Goal: Book appointment/travel/reservation

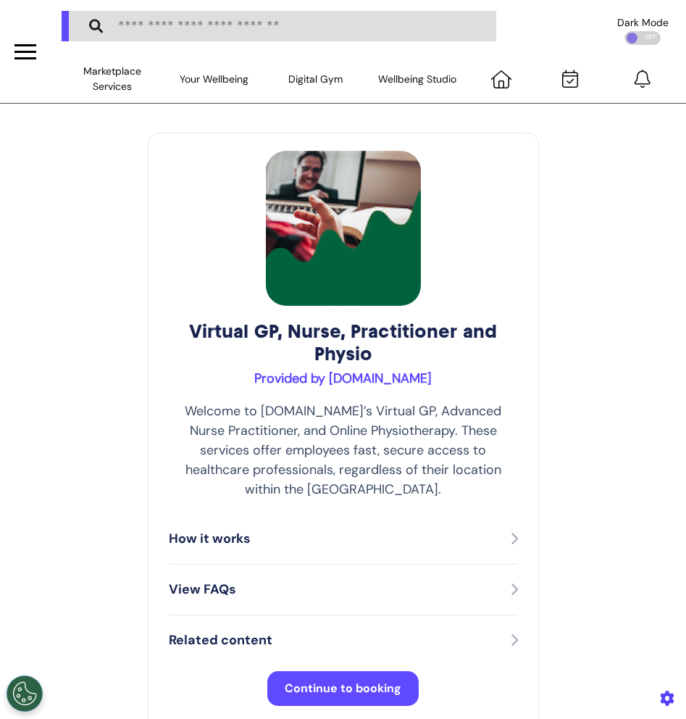
click at [356, 681] on span "Continue to booking" at bounding box center [343, 688] width 117 height 15
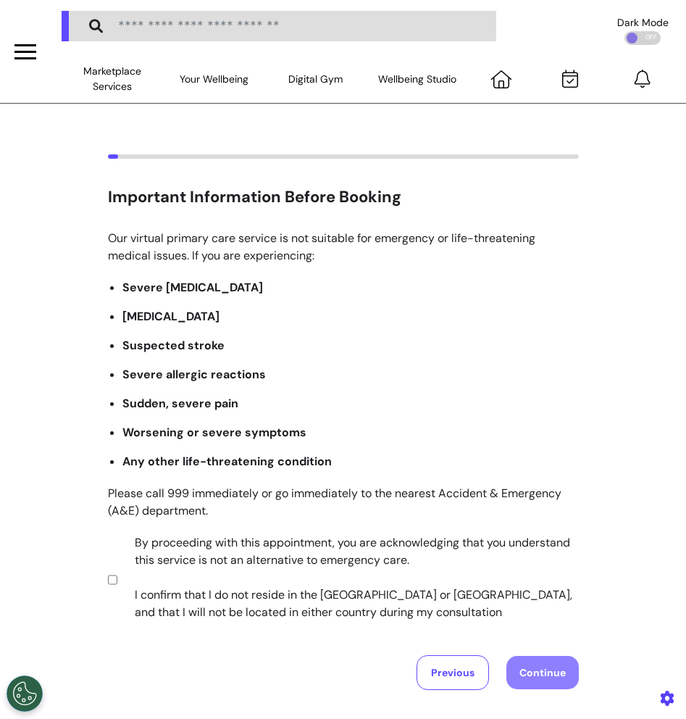
click at [254, 567] on label "By proceeding with this appointment, you are acknowledging that you understand …" at bounding box center [347, 577] width 454 height 87
click at [535, 662] on button "Continue" at bounding box center [543, 672] width 72 height 33
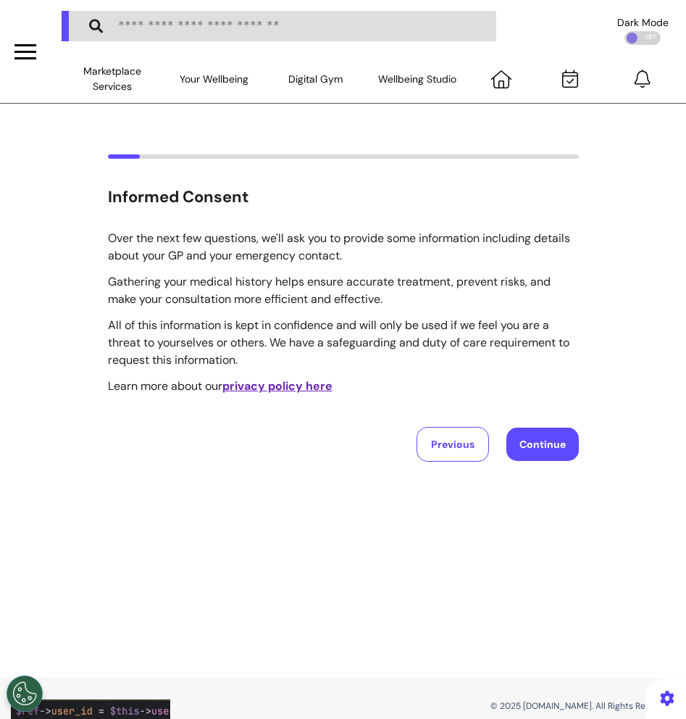
click at [553, 436] on button "Continue" at bounding box center [543, 444] width 72 height 33
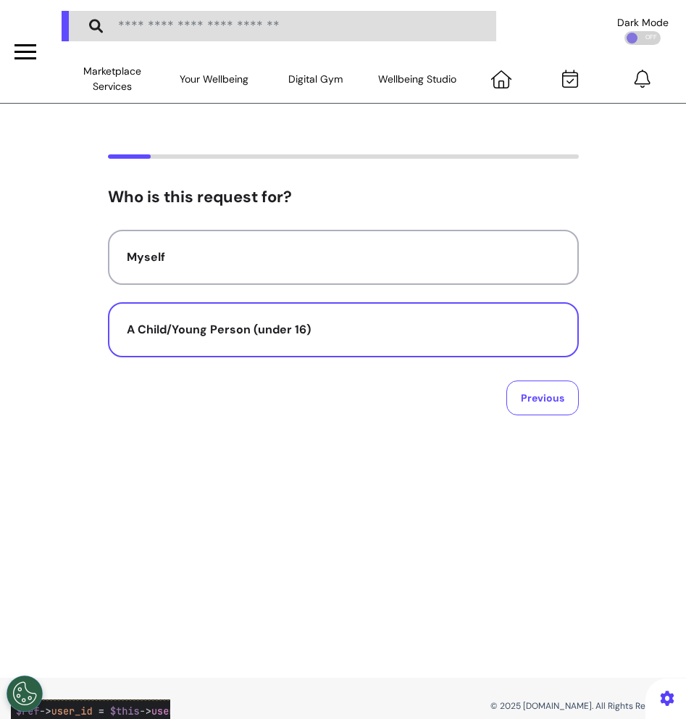
click at [301, 320] on button "A Child/Young Person (under 16)" at bounding box center [343, 329] width 471 height 55
click at [549, 399] on button "Previous" at bounding box center [543, 397] width 72 height 35
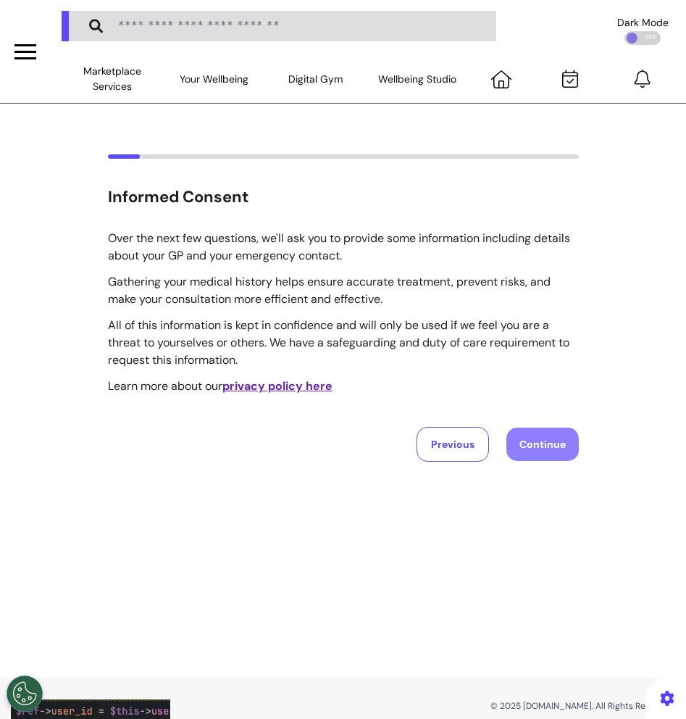
click at [25, 51] on div at bounding box center [25, 52] width 22 height 2
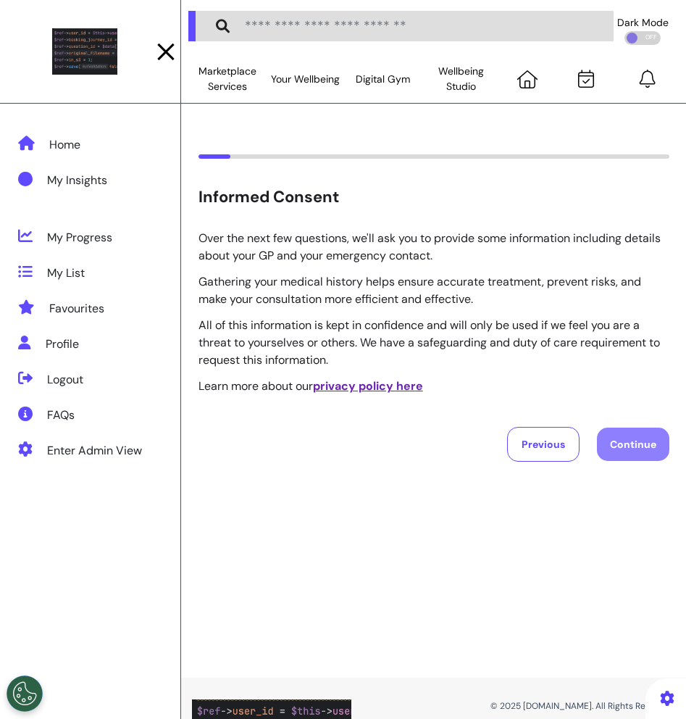
click at [328, 267] on p "Over the next few questions, we'll ask you to provide some information includin…" at bounding box center [434, 312] width 471 height 165
click at [567, 317] on p "All of this information is kept in confidence and will only be used if we feel …" at bounding box center [434, 343] width 471 height 52
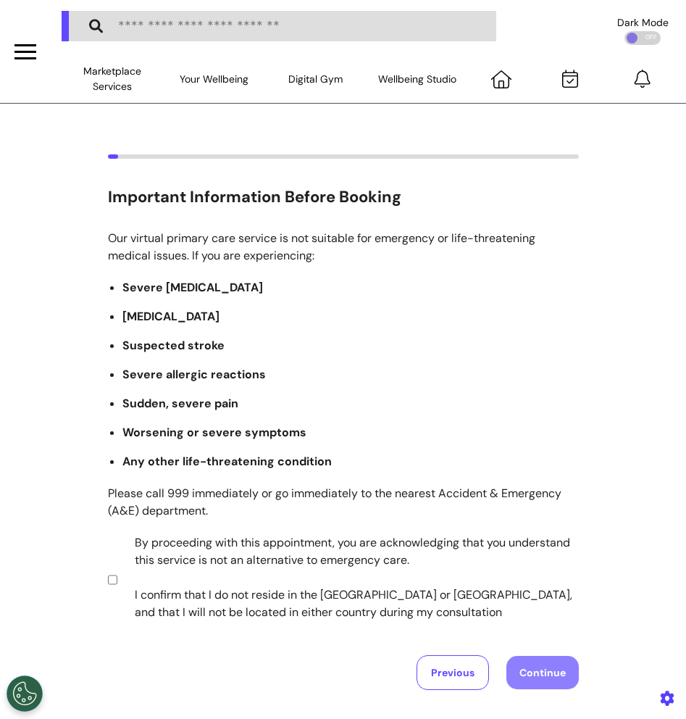
click at [209, 591] on label "By proceeding with this appointment, you are acknowledging that you understand …" at bounding box center [347, 577] width 454 height 87
click at [530, 656] on div "Previous Continue" at bounding box center [343, 672] width 471 height 35
click at [530, 656] on button "Continue" at bounding box center [543, 672] width 72 height 33
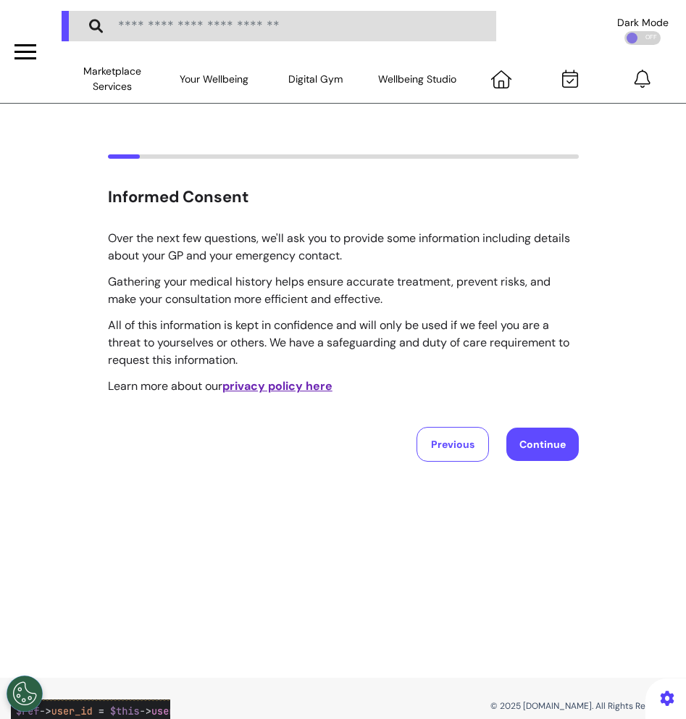
click at [565, 454] on button "Continue" at bounding box center [543, 444] width 72 height 33
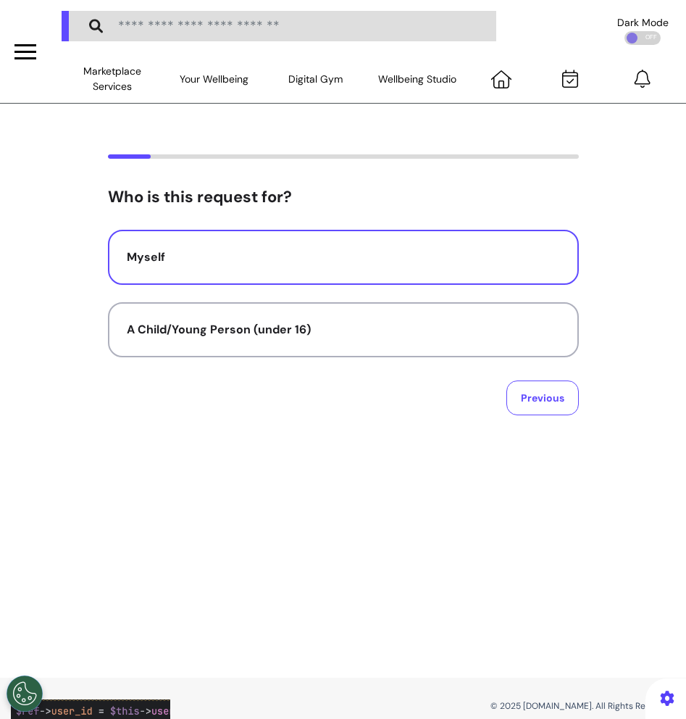
click at [426, 250] on div "Myself" at bounding box center [343, 257] width 433 height 17
select select "****"
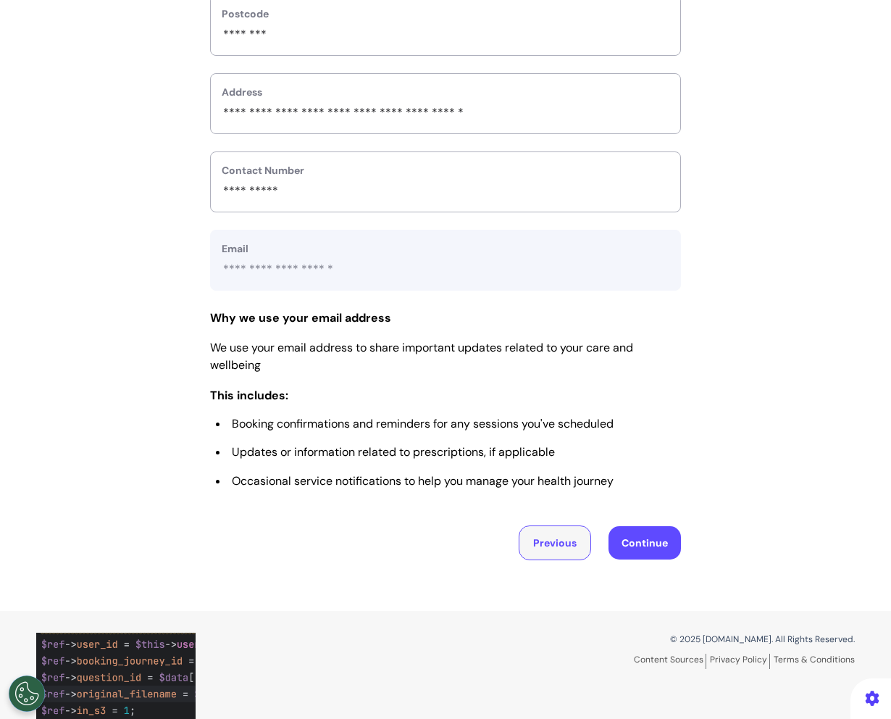
click at [573, 556] on button "Previous" at bounding box center [555, 542] width 72 height 35
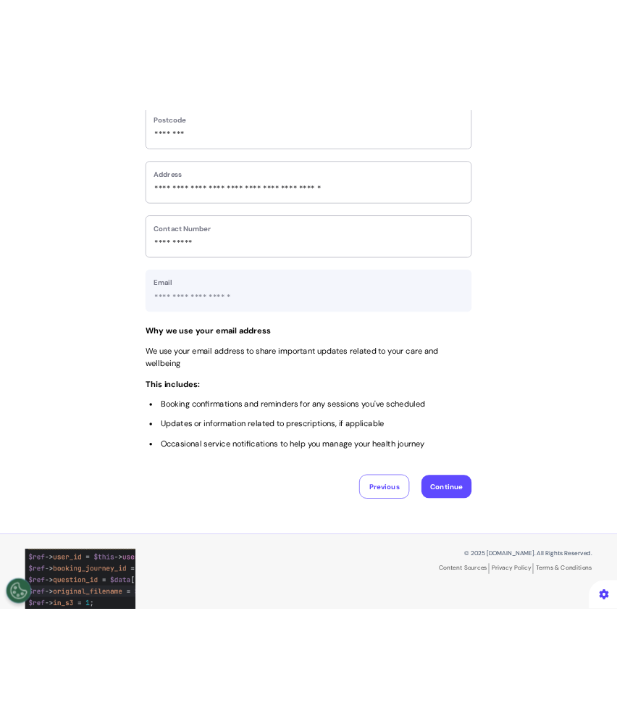
scroll to position [69, 0]
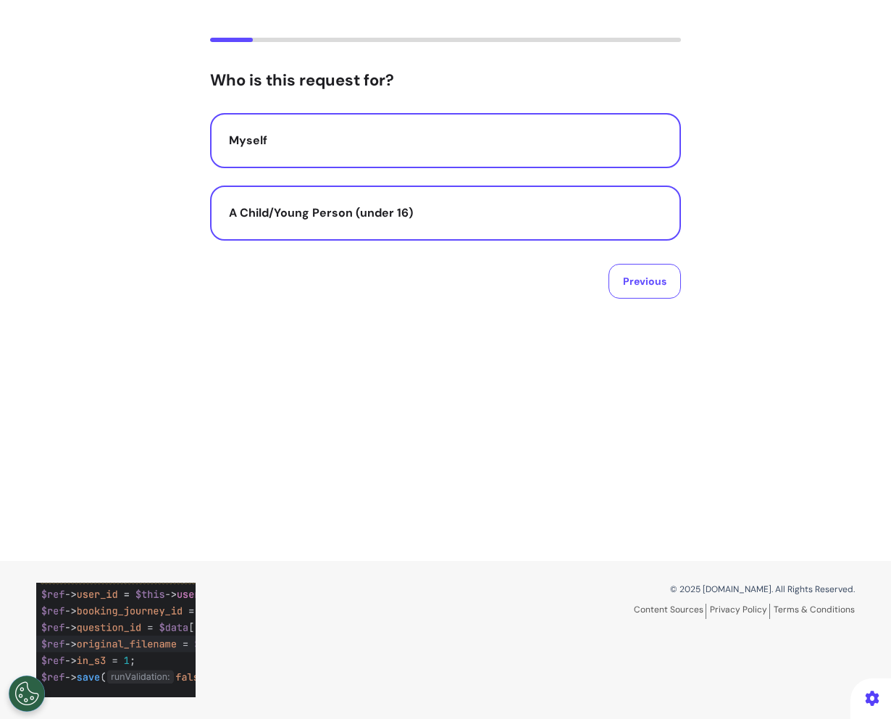
click at [470, 212] on div "A Child/Young Person (under 16)" at bounding box center [445, 212] width 433 height 17
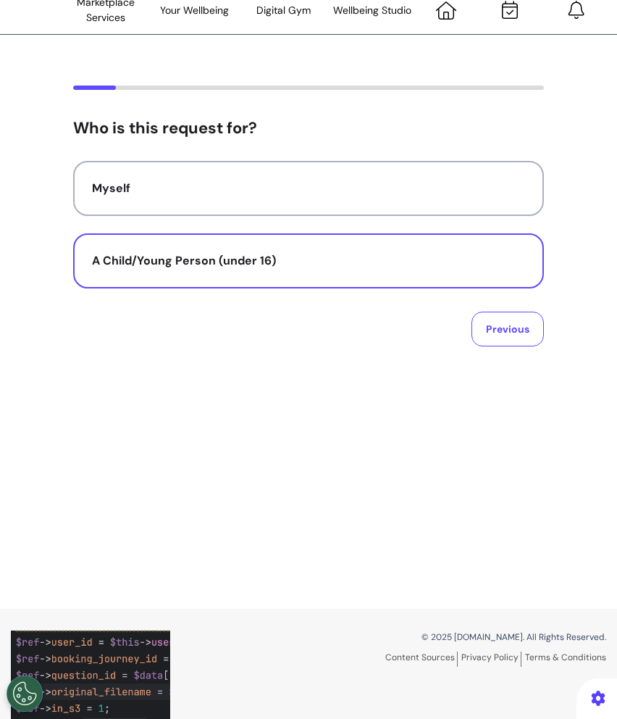
scroll to position [0, 0]
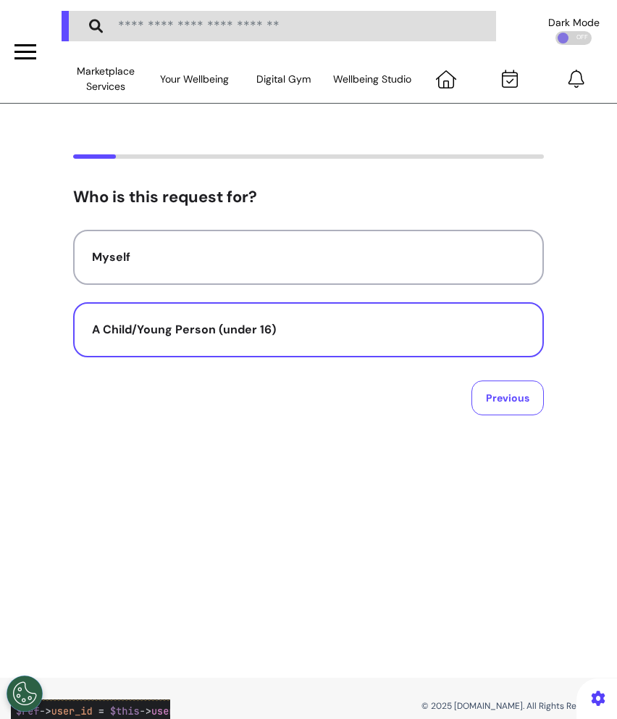
click at [17, 49] on div at bounding box center [25, 52] width 22 height 24
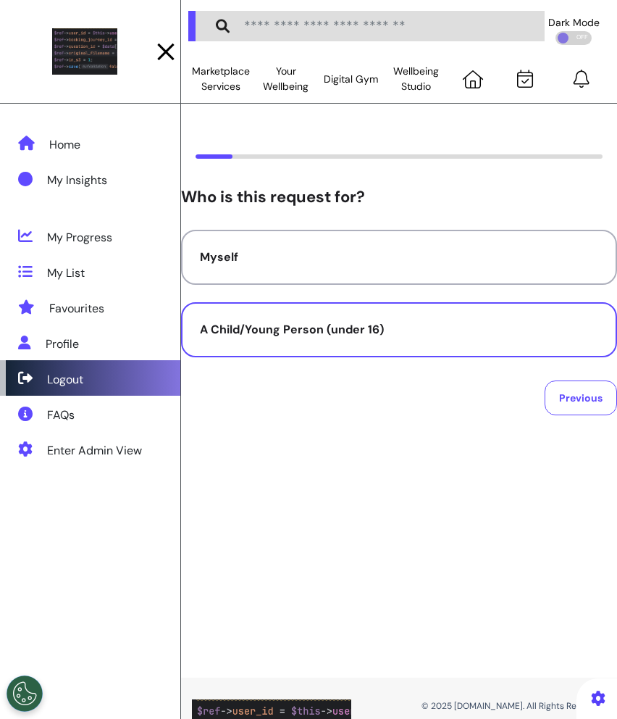
click at [117, 377] on div "Logout" at bounding box center [90, 378] width 180 height 36
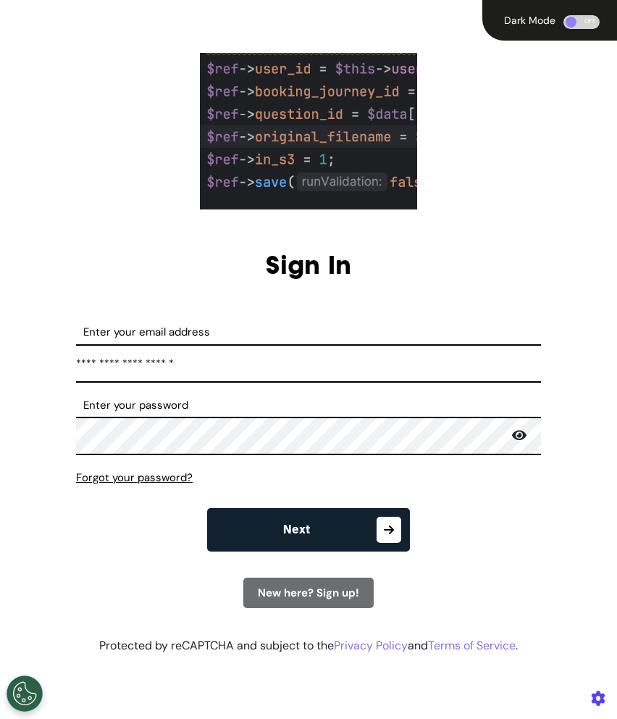
click at [341, 380] on input "**********" at bounding box center [308, 363] width 465 height 38
type input "**********"
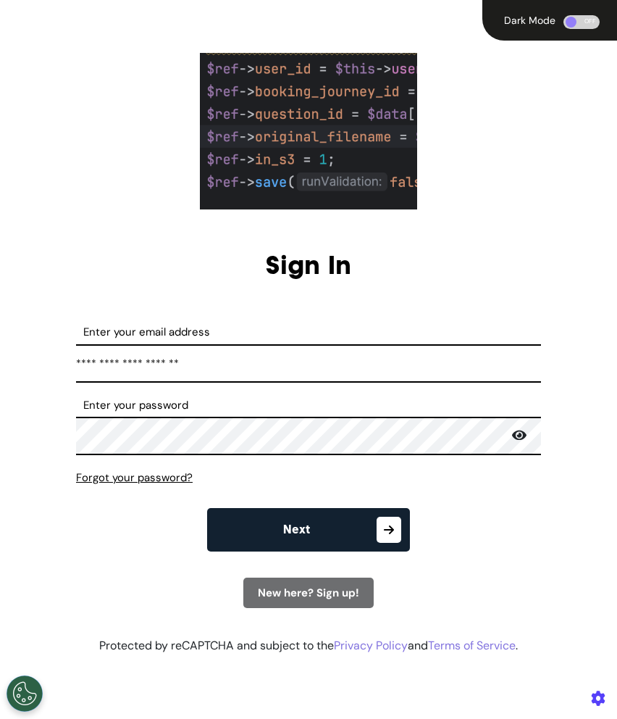
click at [520, 503] on form "**********" at bounding box center [308, 466] width 465 height 284
click at [381, 536] on icon "button" at bounding box center [389, 530] width 25 height 26
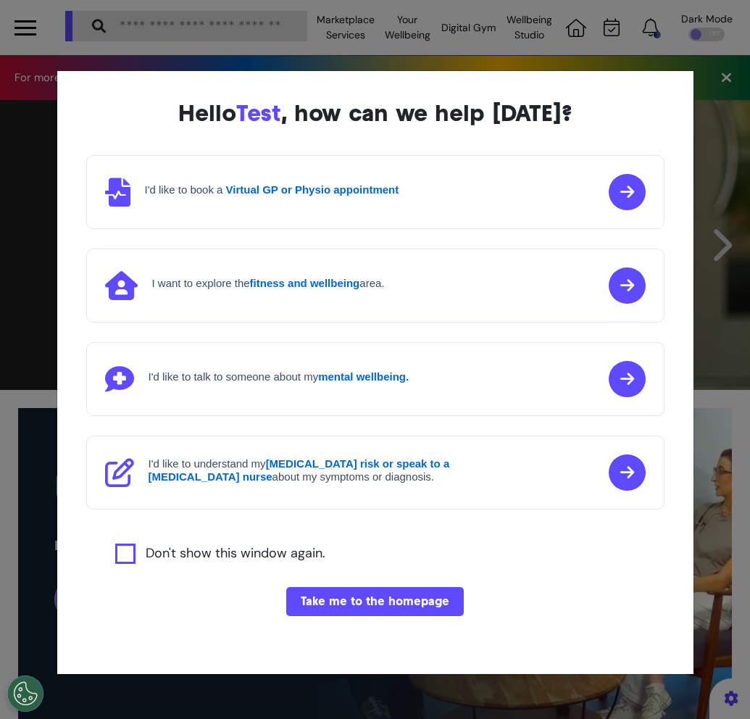
scroll to position [0, 467]
click at [353, 600] on button "Take me to the homepage" at bounding box center [375, 601] width 178 height 29
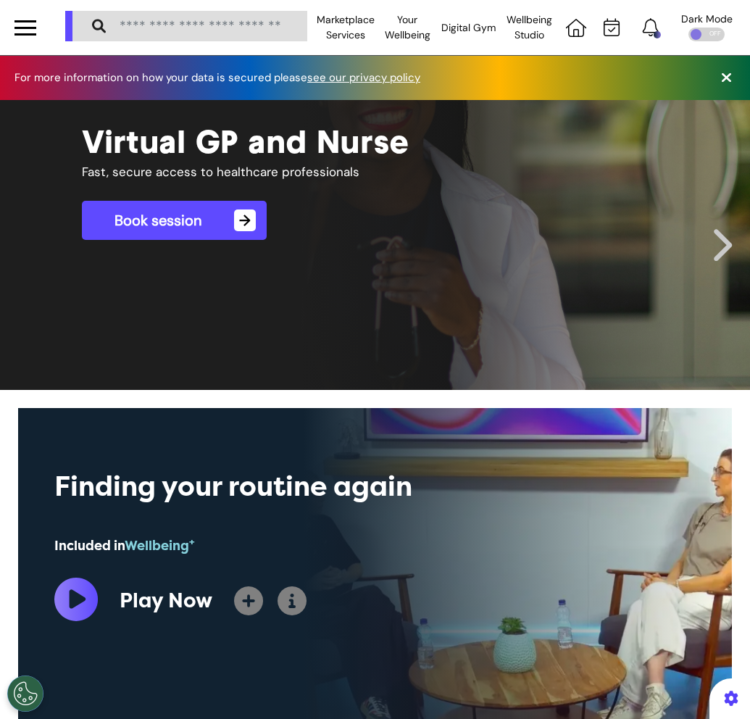
click at [242, 220] on span "→" at bounding box center [245, 220] width 22 height 22
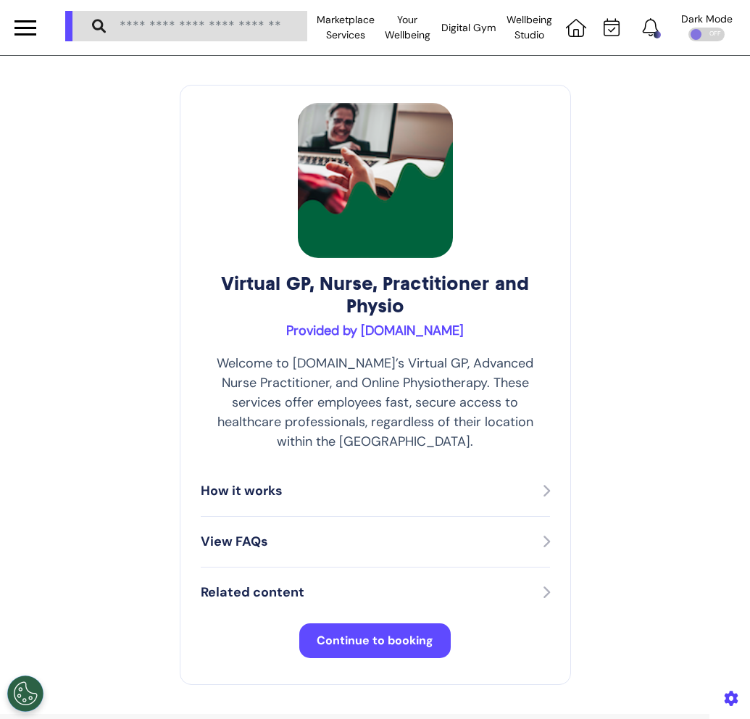
click at [386, 633] on span "Continue to booking" at bounding box center [375, 640] width 117 height 15
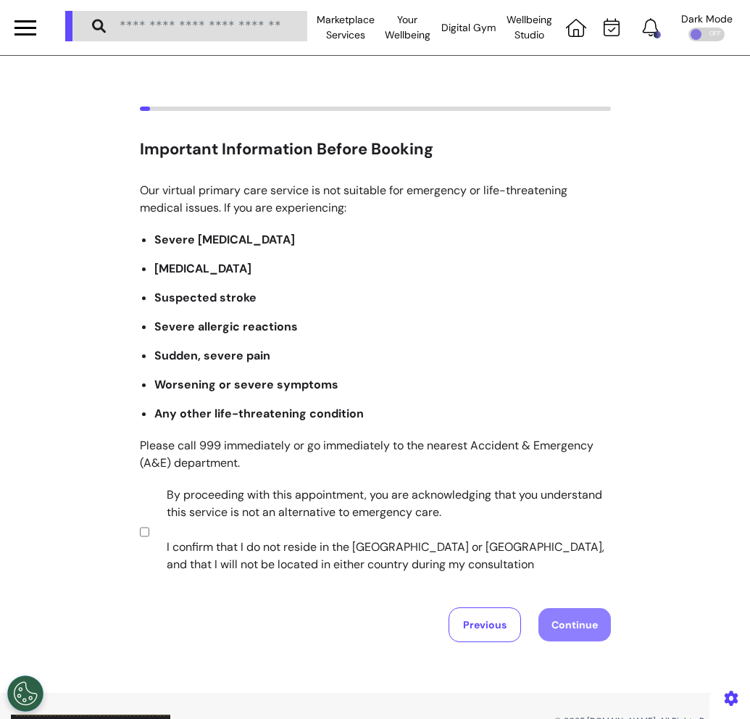
click at [326, 529] on label "By proceeding with this appointment, you are acknowledging that you understand …" at bounding box center [379, 529] width 454 height 87
click at [584, 631] on button "Continue" at bounding box center [574, 624] width 72 height 33
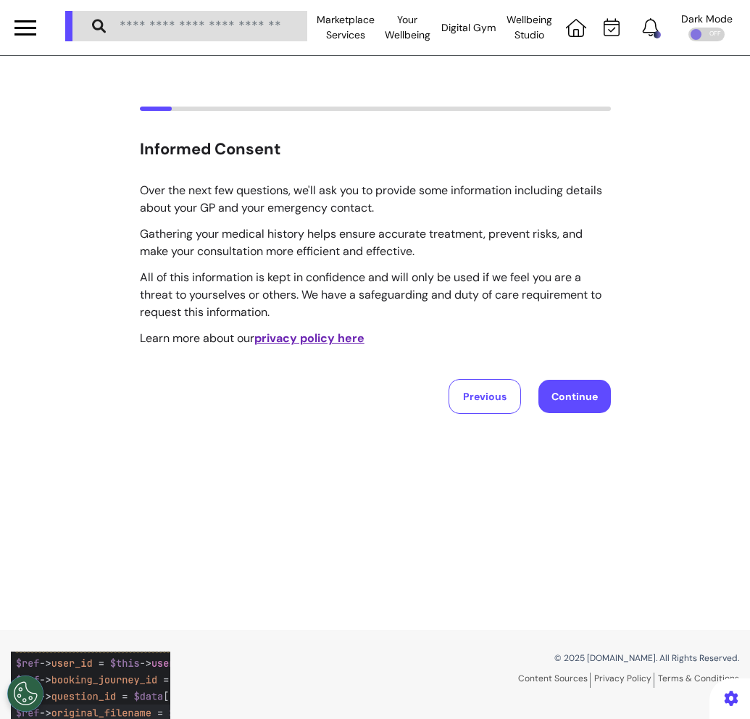
click at [573, 398] on button "Continue" at bounding box center [574, 396] width 72 height 33
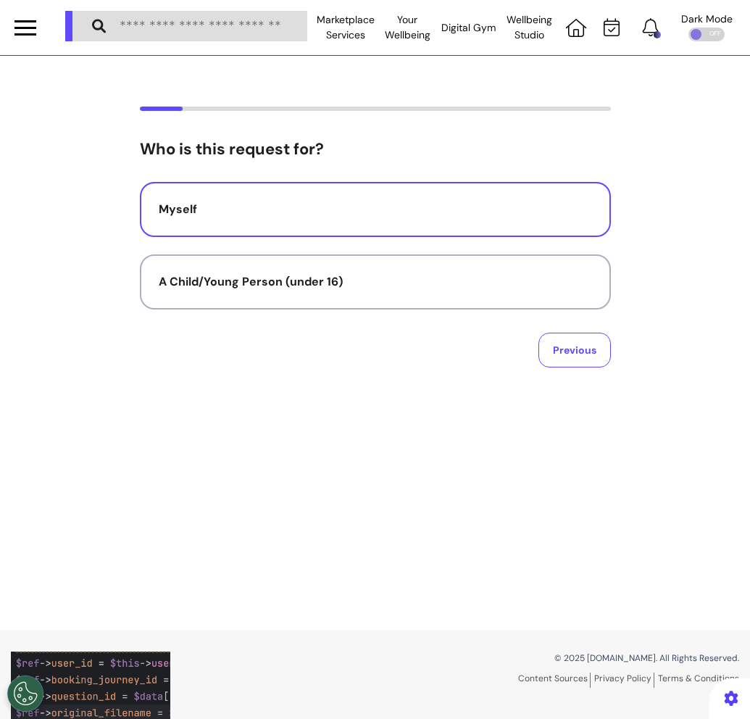
click at [410, 207] on div "Myself" at bounding box center [375, 209] width 433 height 17
select select "****"
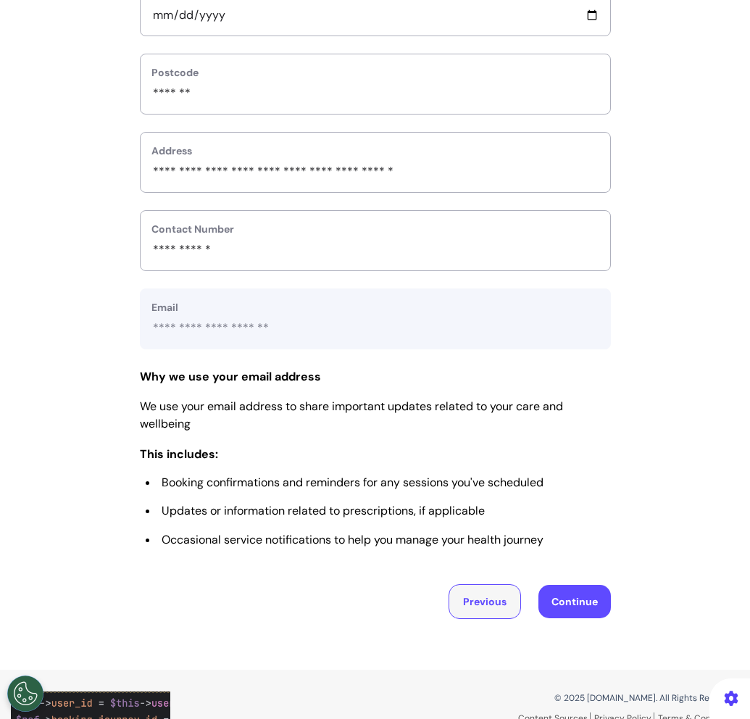
click at [496, 615] on button "Previous" at bounding box center [485, 601] width 72 height 35
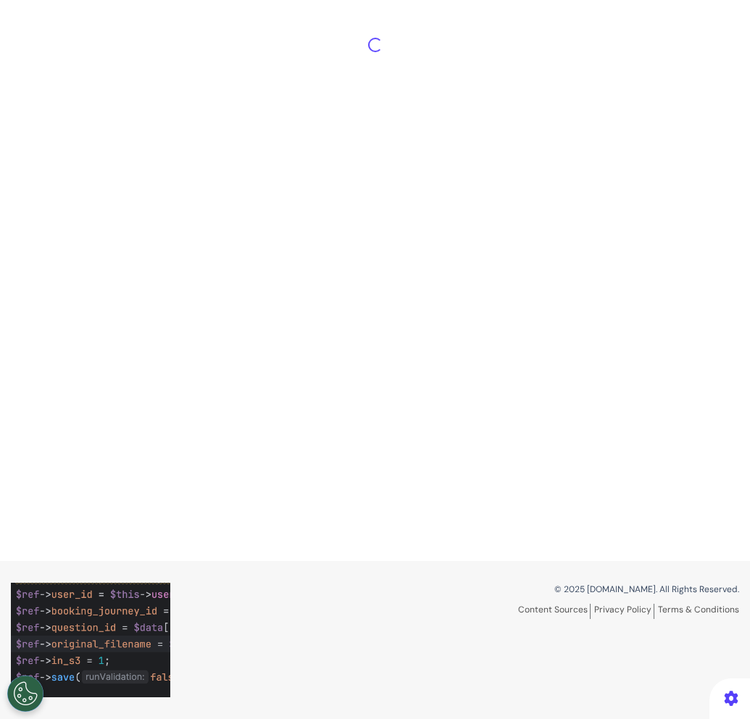
scroll to position [69, 0]
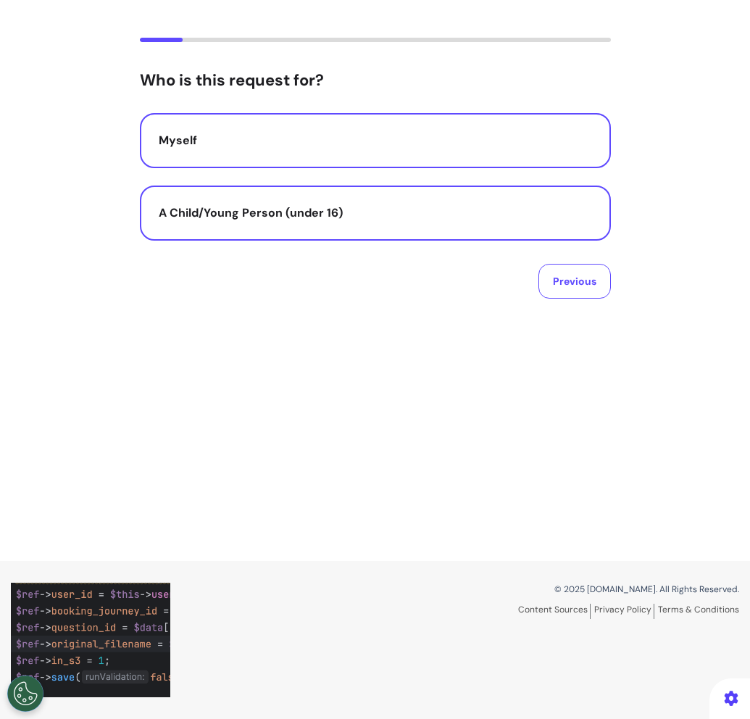
click at [448, 191] on button "A Child/Young Person (under 16)" at bounding box center [375, 213] width 471 height 55
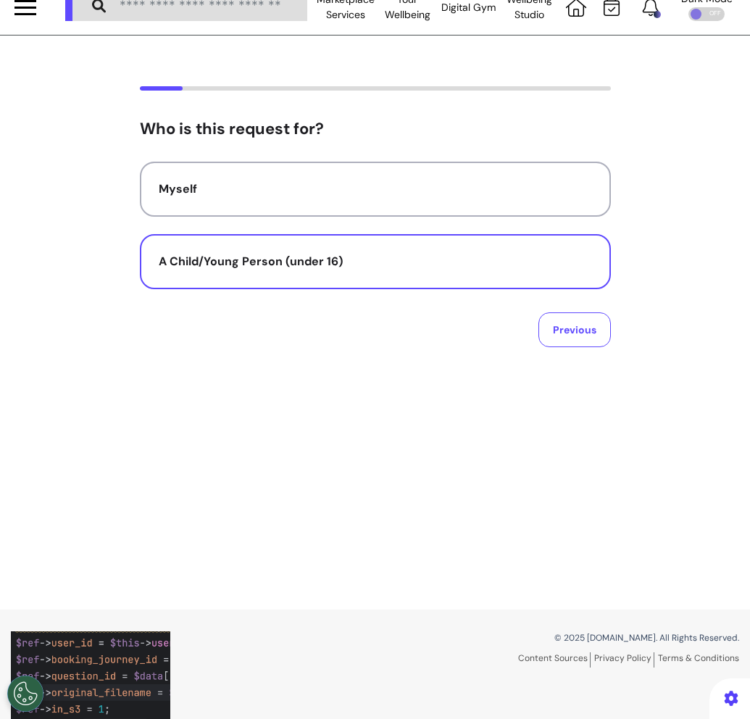
select select "**********"
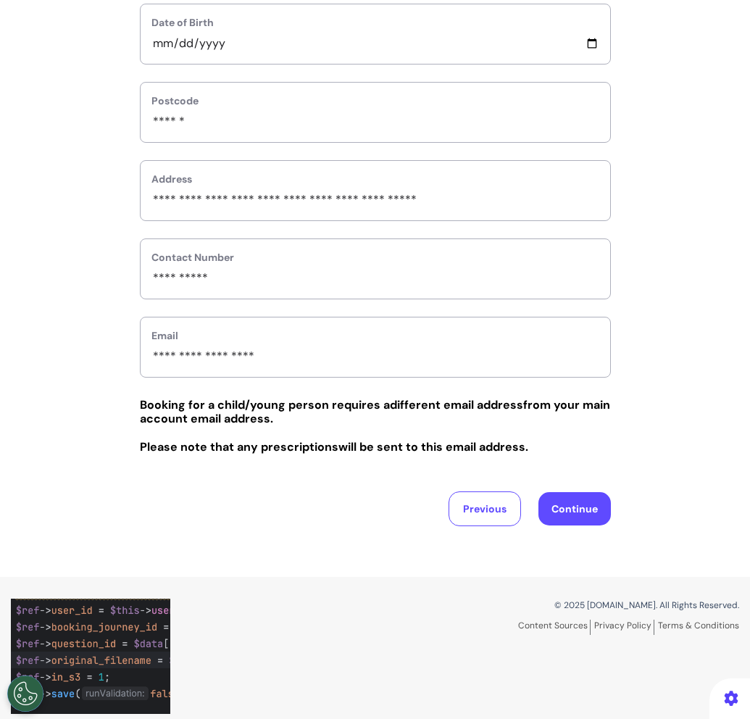
scroll to position [447, 0]
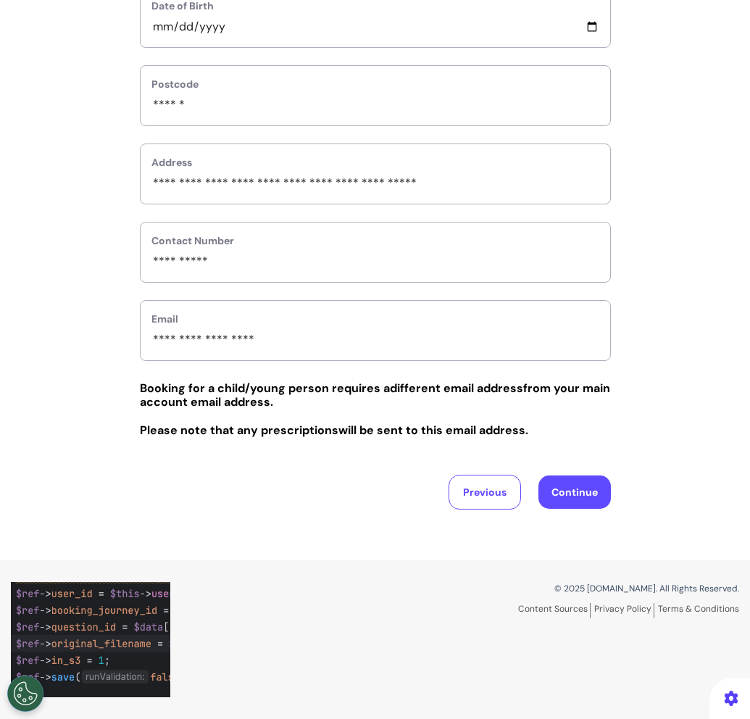
click at [598, 503] on button "Continue" at bounding box center [574, 491] width 72 height 33
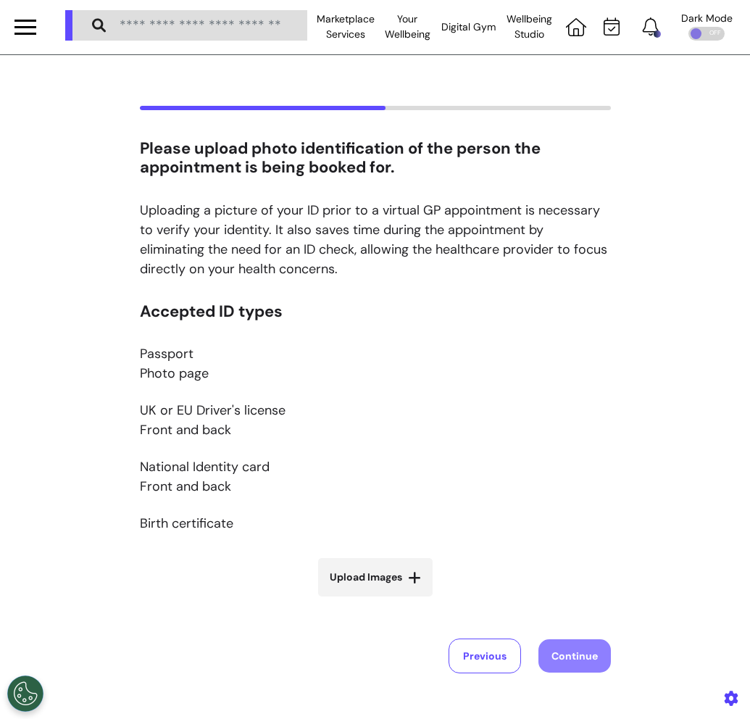
scroll to position [0, 0]
click at [479, 663] on button "Previous" at bounding box center [485, 656] width 72 height 35
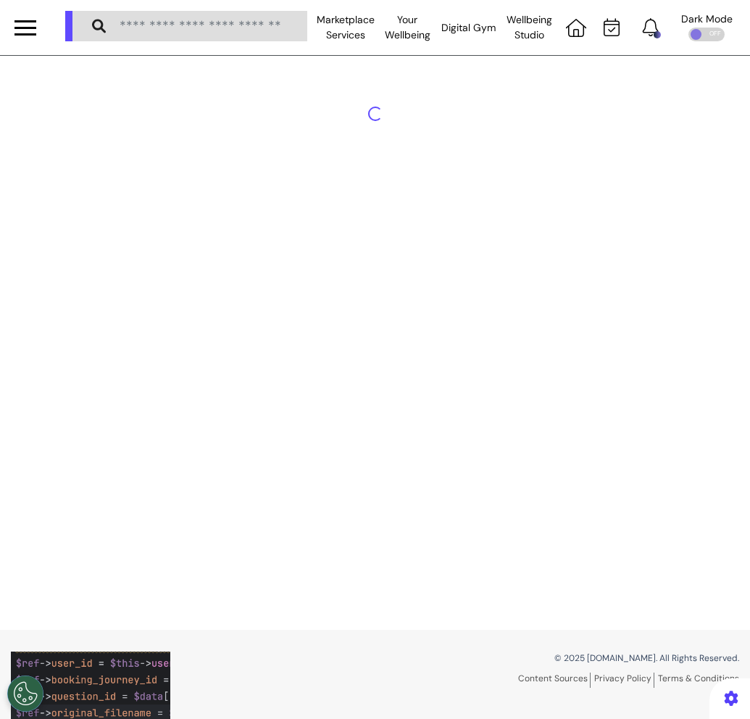
select select "**********"
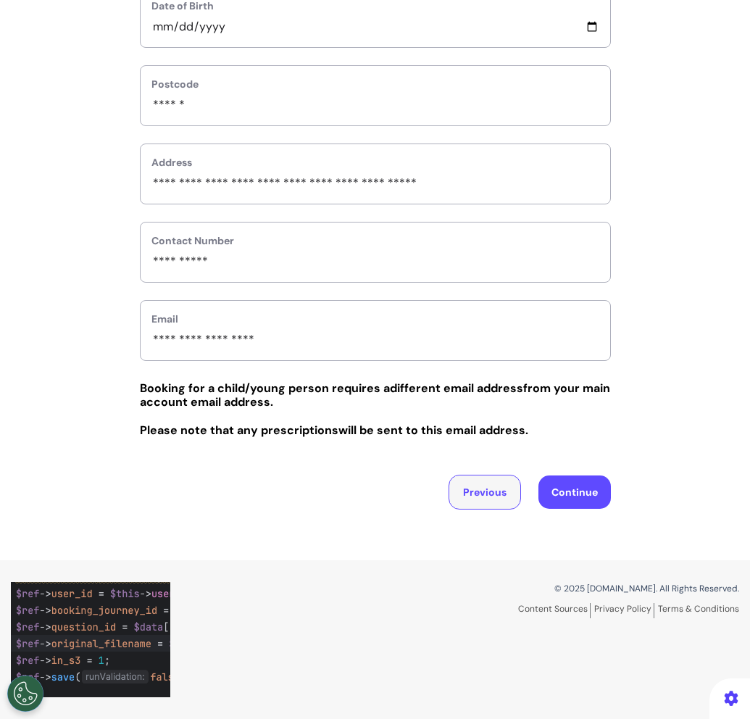
click at [499, 487] on button "Previous" at bounding box center [485, 492] width 72 height 35
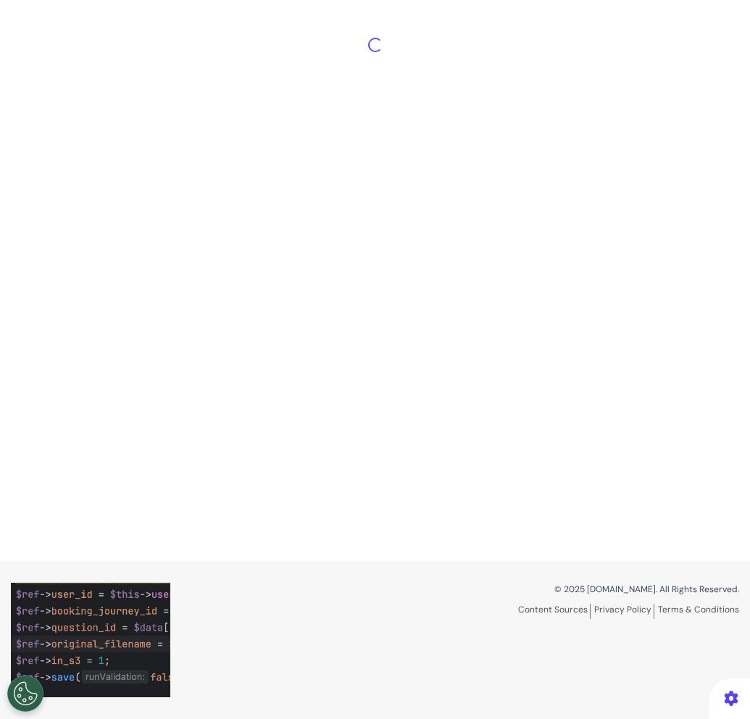
scroll to position [69, 0]
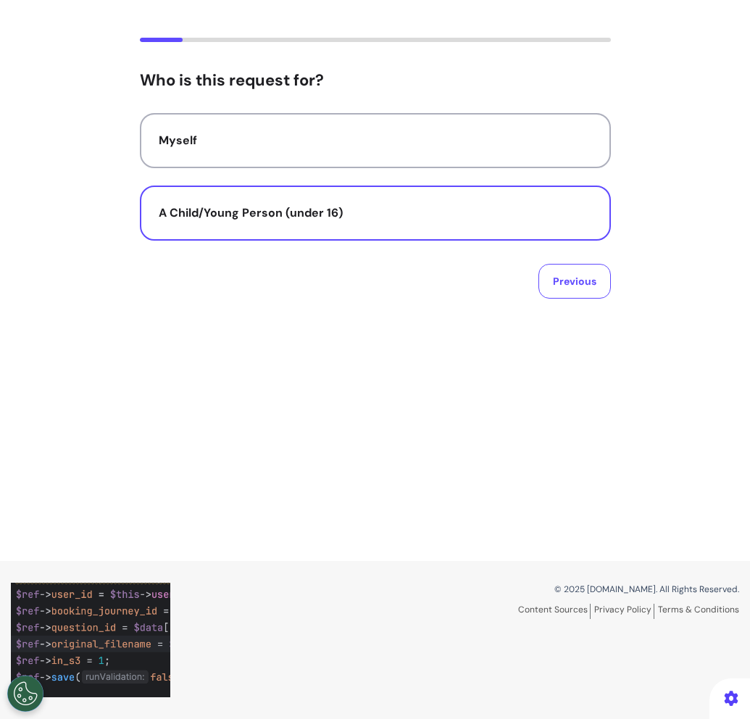
click at [531, 207] on div "A Child/Young Person (under 16)" at bounding box center [375, 212] width 433 height 17
select select "**********"
